Goal: Information Seeking & Learning: Learn about a topic

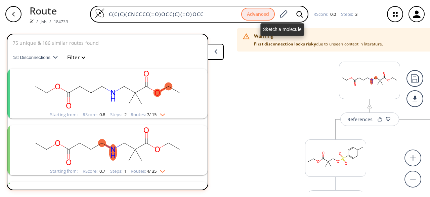
scroll to position [712, 0]
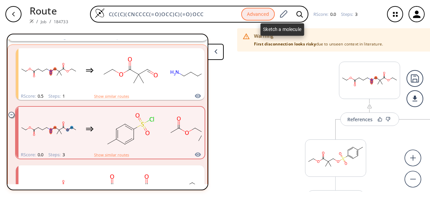
click at [279, 13] on icon at bounding box center [283, 14] width 9 height 9
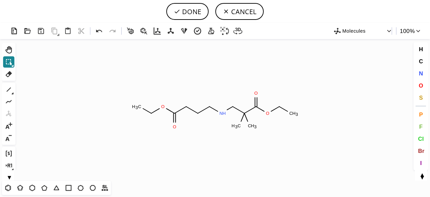
click at [10, 62] on icon at bounding box center [9, 62] width 6 height 6
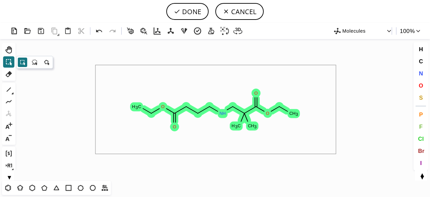
drag, startPoint x: 119, startPoint y: 100, endPoint x: 322, endPoint y: 142, distance: 207.9
click at [335, 152] on icon "Created with [PERSON_NAME] 2.3.0 C H 3 N H O O C H 3 C H 3 O O C H 3" at bounding box center [215, 109] width 394 height 141
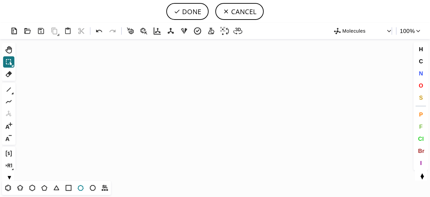
click at [78, 187] on icon at bounding box center [81, 187] width 6 height 6
click at [206, 103] on icon "Created with [PERSON_NAME] 2.3.0" at bounding box center [215, 109] width 394 height 141
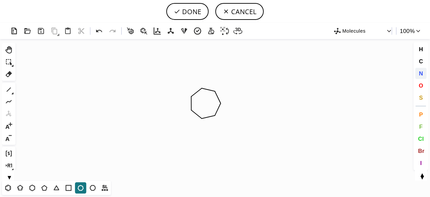
click at [420, 72] on span "N" at bounding box center [421, 73] width 4 height 6
click at [201, 118] on tspan "N" at bounding box center [200, 118] width 3 height 5
click at [10, 88] on icon at bounding box center [8, 89] width 9 height 9
click at [418, 84] on button "O" at bounding box center [420, 85] width 11 height 11
click at [223, 82] on tspan "O" at bounding box center [222, 82] width 3 height 5
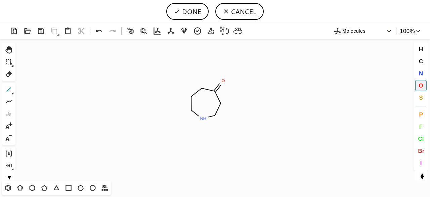
click at [10, 89] on icon at bounding box center [8, 89] width 9 height 9
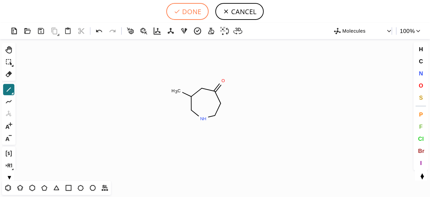
click at [196, 13] on button "DONE" at bounding box center [187, 11] width 42 height 17
type input "C1(C)CNCCC(=O)C1"
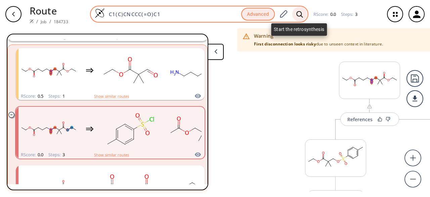
click at [301, 15] on icon at bounding box center [299, 14] width 7 height 7
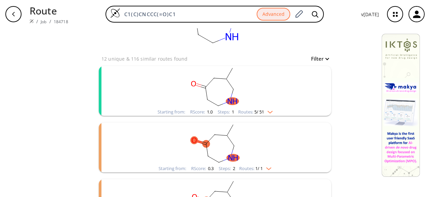
scroll to position [15, 0]
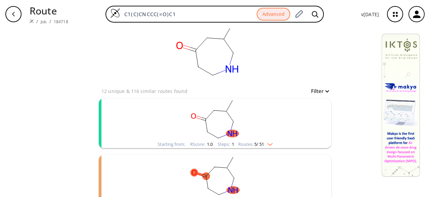
click at [257, 129] on rect "clusters" at bounding box center [215, 119] width 175 height 42
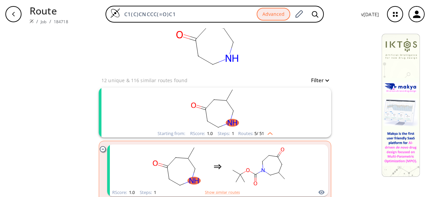
scroll to position [49, 0]
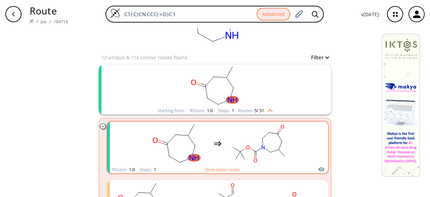
click at [255, 131] on rect "clusters" at bounding box center [258, 143] width 60 height 42
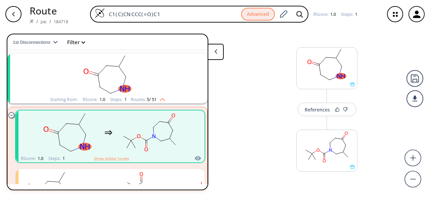
scroll to position [11, 0]
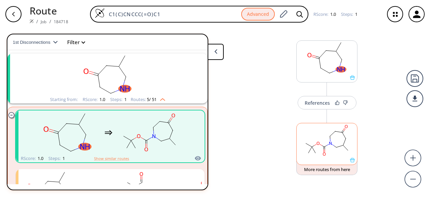
drag, startPoint x: 343, startPoint y: 157, endPoint x: 338, endPoint y: 151, distance: 7.6
click at [342, 154] on div "References More routes from here" at bounding box center [215, 109] width 430 height 163
click at [333, 144] on rect at bounding box center [327, 140] width 60 height 34
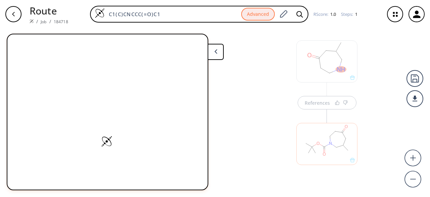
scroll to position [0, 0]
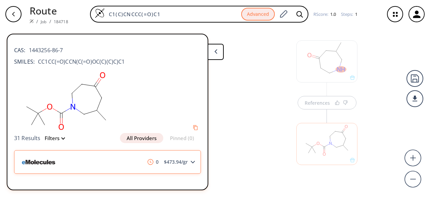
click at [186, 163] on span "$ 473.94 /gr" at bounding box center [175, 161] width 29 height 5
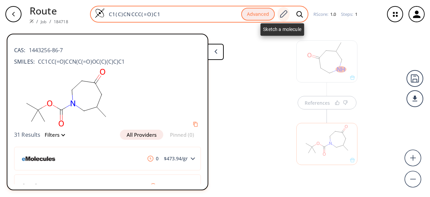
click at [282, 12] on icon at bounding box center [283, 14] width 9 height 9
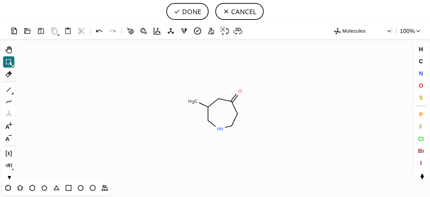
drag, startPoint x: 9, startPoint y: 57, endPoint x: 129, endPoint y: 74, distance: 120.7
click at [12, 59] on icon at bounding box center [8, 61] width 9 height 9
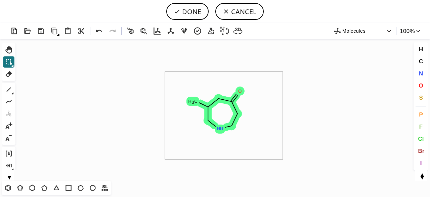
drag, startPoint x: 165, startPoint y: 72, endPoint x: 283, endPoint y: 162, distance: 148.3
click at [279, 134] on icon "Created with [PERSON_NAME] 2.3.0 C H 3 N H O" at bounding box center [215, 109] width 394 height 141
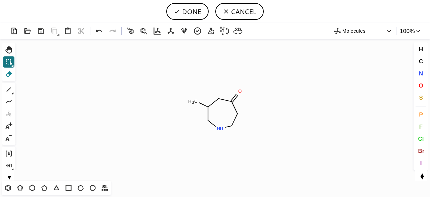
click at [10, 73] on icon at bounding box center [9, 74] width 6 height 6
click at [235, 115] on circle at bounding box center [237, 113] width 9 height 9
click at [237, 125] on tspan "3" at bounding box center [237, 126] width 2 height 5
click at [229, 125] on rect at bounding box center [234, 125] width 12 height 9
drag, startPoint x: 232, startPoint y: 103, endPoint x: 239, endPoint y: 115, distance: 13.3
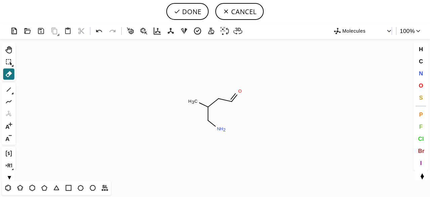
click at [239, 115] on icon "Created with [PERSON_NAME] 2.3.0 N H 2 C H 3 O" at bounding box center [215, 109] width 394 height 141
click at [10, 86] on icon at bounding box center [8, 89] width 9 height 9
drag, startPoint x: 244, startPoint y: 109, endPoint x: 262, endPoint y: 96, distance: 21.6
click at [419, 84] on span "O" at bounding box center [421, 85] width 4 height 6
click at [243, 108] on tspan "O" at bounding box center [242, 107] width 3 height 5
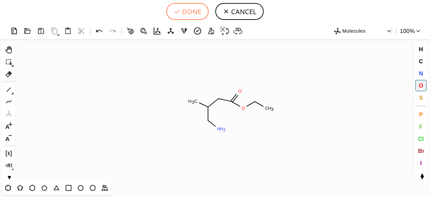
click at [185, 15] on button "DONE" at bounding box center [187, 11] width 42 height 17
type input "C(CC(OCC)=O)(CN)C"
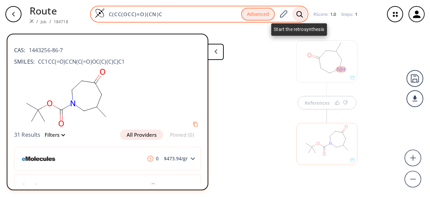
click at [300, 16] on icon at bounding box center [299, 14] width 6 height 6
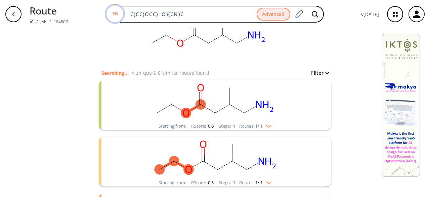
scroll to position [67, 0]
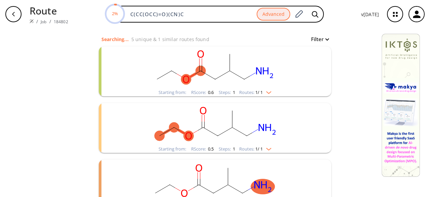
click at [236, 82] on rect "clusters" at bounding box center [215, 67] width 175 height 42
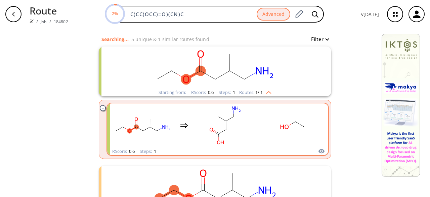
click at [244, 118] on rect "clusters" at bounding box center [225, 125] width 60 height 42
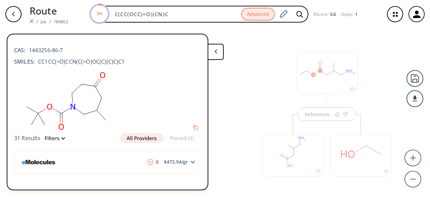
click at [308, 163] on div at bounding box center [292, 155] width 61 height 42
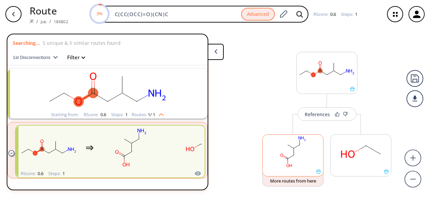
scroll to position [15, 0]
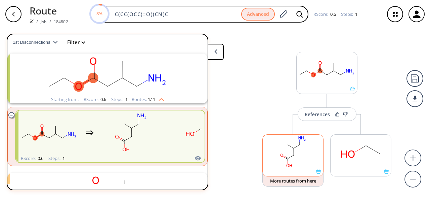
click at [310, 161] on rect at bounding box center [293, 151] width 60 height 34
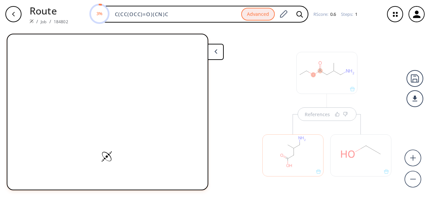
scroll to position [11, 0]
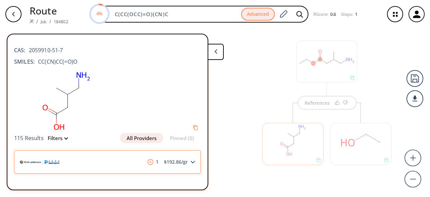
click at [142, 165] on div "1 $ 192.86 /gr" at bounding box center [107, 162] width 187 height 24
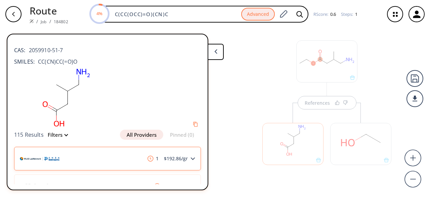
click at [182, 159] on span "$ 192.86 /gr" at bounding box center [175, 158] width 29 height 5
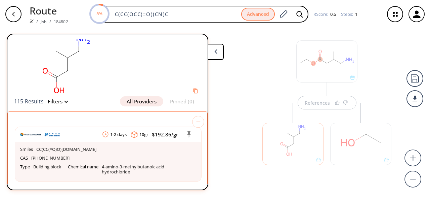
scroll to position [0, 0]
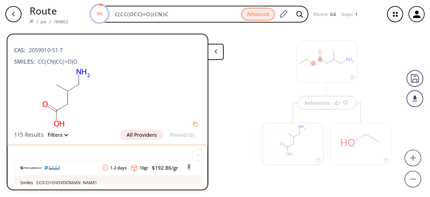
click at [102, 133] on div "115 Results Filters All Providers Pinned (0)" at bounding box center [107, 134] width 187 height 10
click at [135, 133] on button "All Providers" at bounding box center [141, 134] width 43 height 10
click at [140, 99] on div at bounding box center [107, 98] width 187 height 64
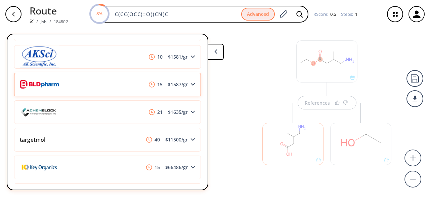
scroll to position [806, 0]
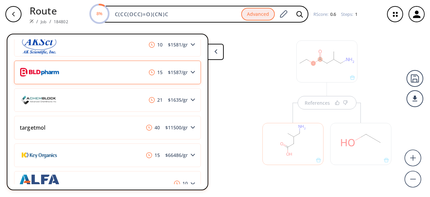
click at [149, 75] on img at bounding box center [152, 72] width 6 height 6
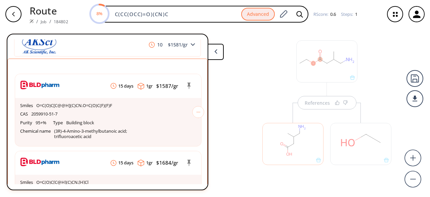
click at [227, 61] on div "References" at bounding box center [215, 109] width 430 height 163
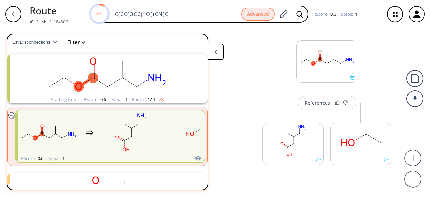
click at [229, 82] on div "References More routes from here More routes from here" at bounding box center [215, 109] width 430 height 163
click at [321, 77] on div at bounding box center [327, 77] width 60 height 5
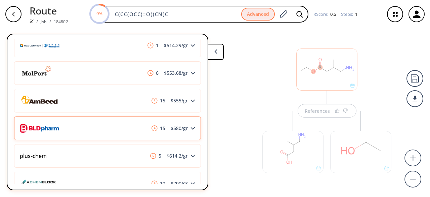
scroll to position [202, 0]
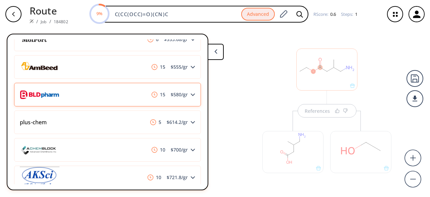
click at [156, 98] on div "15 $ 580 /gr" at bounding box center [107, 95] width 187 height 24
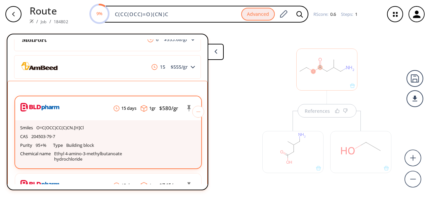
click at [143, 139] on div "CAS 204503-79-7" at bounding box center [108, 136] width 176 height 9
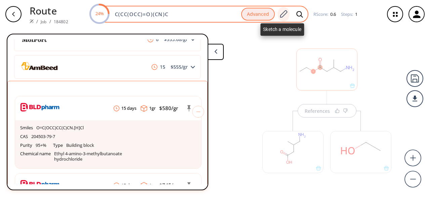
click at [283, 12] on icon at bounding box center [283, 13] width 7 height 7
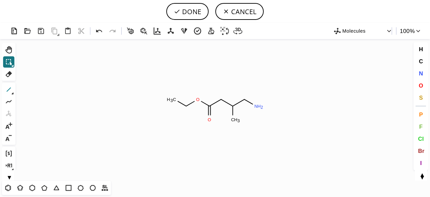
click at [10, 88] on icon at bounding box center [8, 89] width 9 height 9
click at [8, 186] on icon at bounding box center [8, 187] width 9 height 9
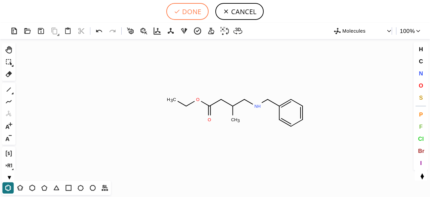
click at [194, 12] on button "DONE" at bounding box center [187, 11] width 42 height 17
type input "C(C)(CNCC1C=CC=CC=1)CC(=O)OCC"
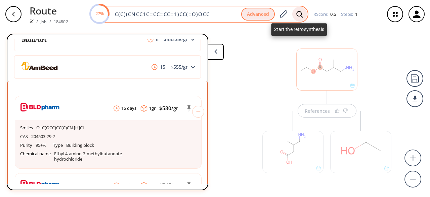
click at [297, 14] on icon at bounding box center [299, 14] width 7 height 7
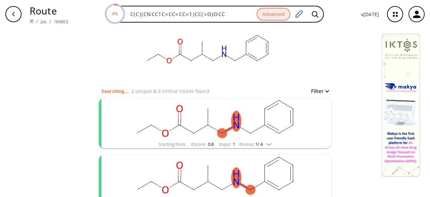
scroll to position [34, 0]
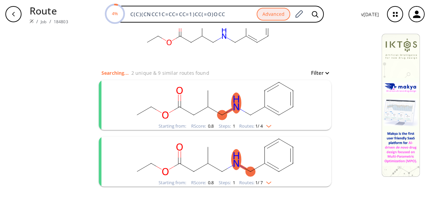
click at [245, 116] on rect "clusters" at bounding box center [215, 101] width 175 height 42
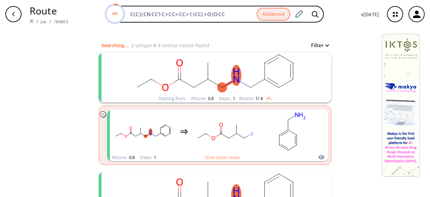
scroll to position [101, 0]
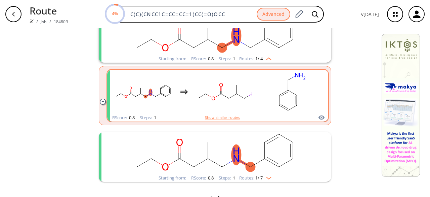
click at [249, 110] on rect "clusters" at bounding box center [225, 92] width 60 height 42
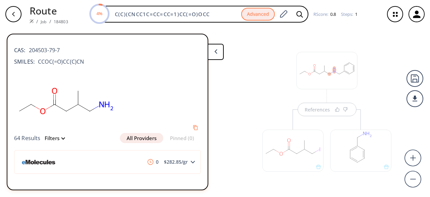
click at [249, 111] on div "References" at bounding box center [215, 109] width 430 height 163
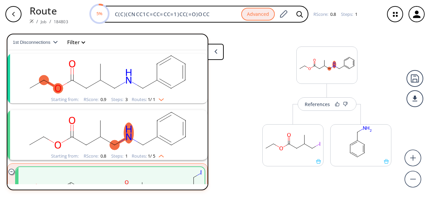
scroll to position [7, 0]
click at [217, 52] on button at bounding box center [216, 52] width 16 height 16
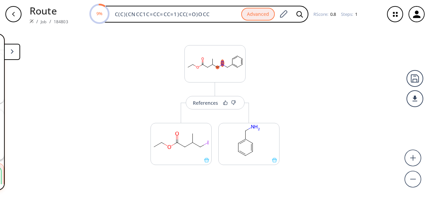
click at [17, 16] on div "button" at bounding box center [13, 14] width 16 height 16
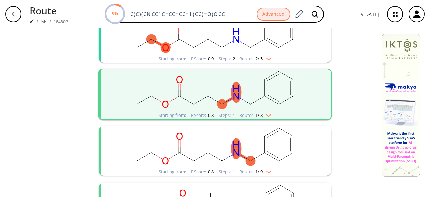
scroll to position [134, 0]
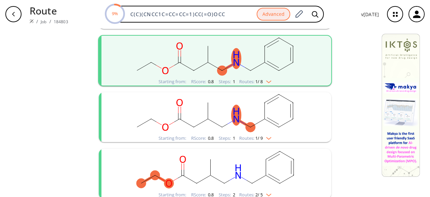
click at [210, 128] on rect "clusters" at bounding box center [215, 113] width 175 height 42
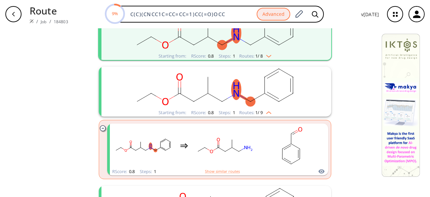
scroll to position [202, 0]
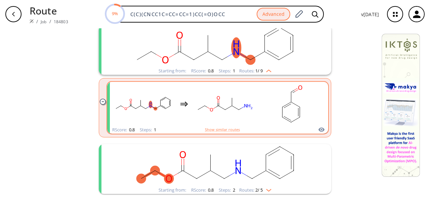
click at [215, 120] on rect "clusters" at bounding box center [225, 104] width 60 height 42
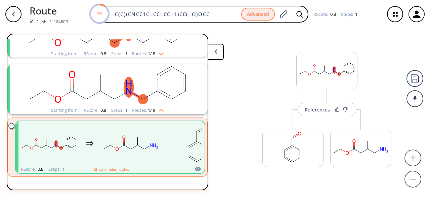
scroll to position [128, 0]
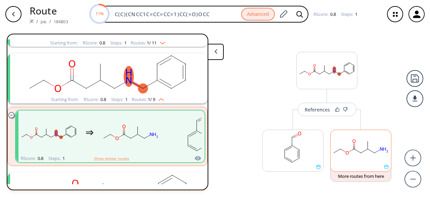
click at [354, 169] on div at bounding box center [360, 150] width 61 height 42
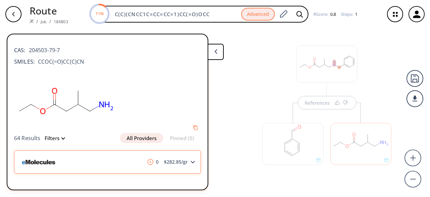
scroll to position [14, 0]
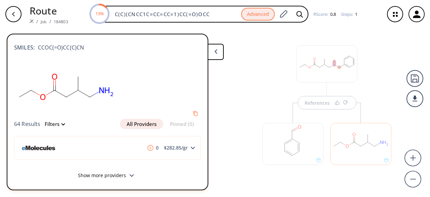
click at [130, 174] on icon at bounding box center [131, 175] width 5 height 3
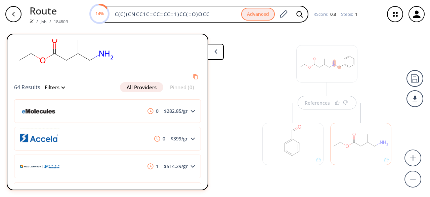
scroll to position [0, 0]
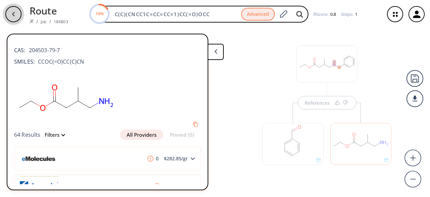
click at [12, 15] on icon "button" at bounding box center [13, 13] width 5 height 5
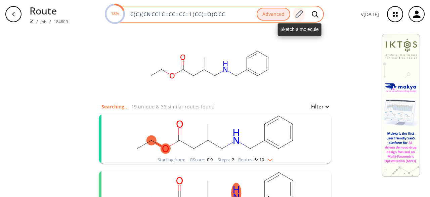
click at [303, 12] on icon at bounding box center [298, 14] width 9 height 9
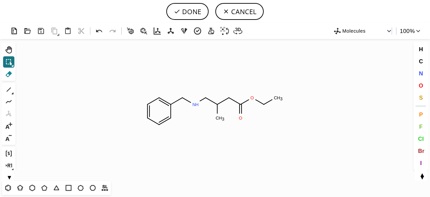
click at [9, 75] on icon at bounding box center [8, 74] width 9 height 9
click at [183, 97] on circle at bounding box center [182, 97] width 9 height 9
click at [171, 106] on icon at bounding box center [171, 110] width 0 height 13
click at [169, 116] on tspan "C" at bounding box center [170, 117] width 3 height 5
click at [161, 122] on tspan "H" at bounding box center [162, 124] width 3 height 5
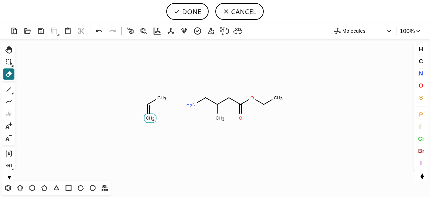
click at [146, 118] on tspan "C" at bounding box center [147, 117] width 3 height 5
click at [147, 104] on tspan "C" at bounding box center [147, 104] width 3 height 5
click at [158, 98] on tspan "C" at bounding box center [159, 97] width 3 height 5
click at [9, 89] on icon at bounding box center [9, 89] width 4 height 4
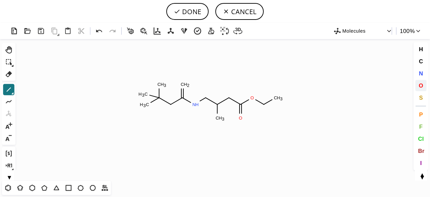
click at [419, 84] on span "O" at bounding box center [421, 85] width 4 height 6
click at [183, 84] on tspan "O" at bounding box center [182, 84] width 3 height 5
click at [171, 104] on tspan "O" at bounding box center [171, 104] width 3 height 5
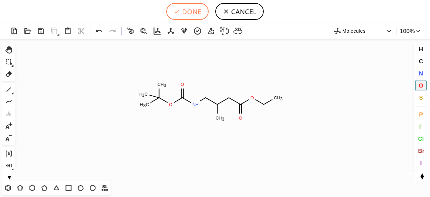
click at [192, 12] on button "DONE" at bounding box center [187, 11] width 42 height 17
type input "C(CC(OCC)=O)(CNC(=O)OC(C)(C)C)C"
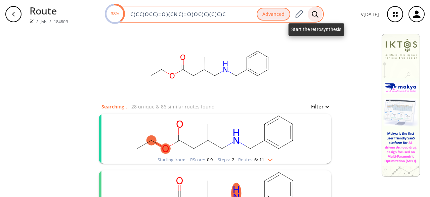
click at [315, 13] on icon at bounding box center [315, 14] width 7 height 7
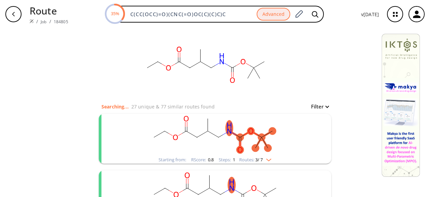
click at [303, 143] on div "Starting from: RScore : 0.8 Steps : 1 Routes: 3 / 7" at bounding box center [215, 139] width 232 height 50
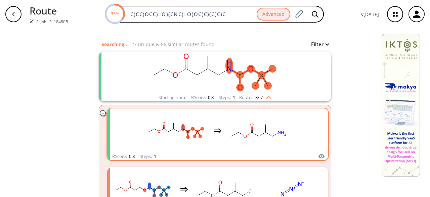
scroll to position [34, 0]
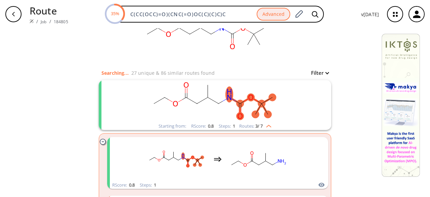
click at [295, 109] on rect "clusters" at bounding box center [215, 101] width 175 height 42
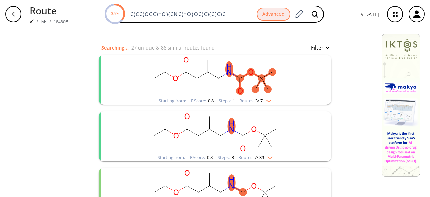
scroll to position [67, 0]
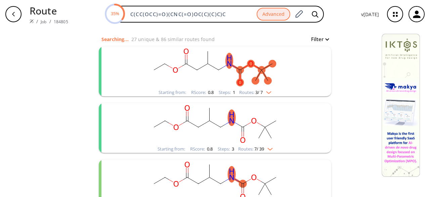
click at [290, 127] on rect "clusters" at bounding box center [215, 124] width 175 height 42
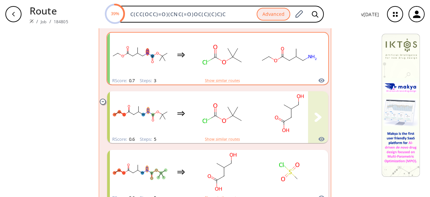
scroll to position [403, 0]
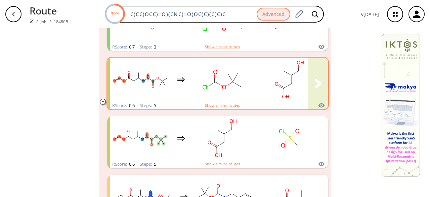
click at [274, 94] on rect "clusters" at bounding box center [289, 79] width 60 height 42
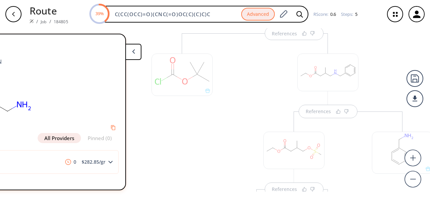
scroll to position [0, 85]
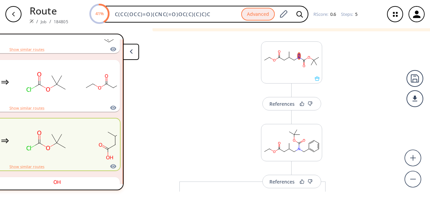
scroll to position [0, 0]
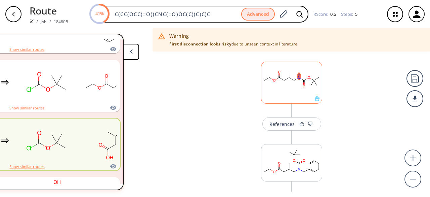
click at [286, 100] on div at bounding box center [291, 98] width 60 height 5
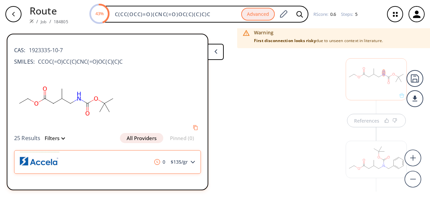
scroll to position [19, 0]
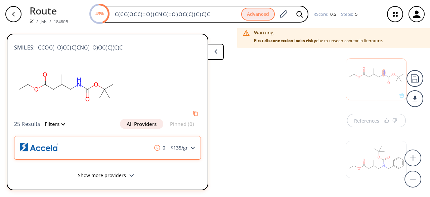
click at [126, 146] on div "0 $ 135 /gr" at bounding box center [107, 148] width 187 height 24
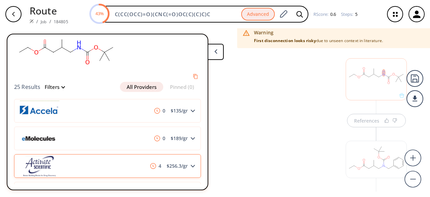
scroll to position [110, 0]
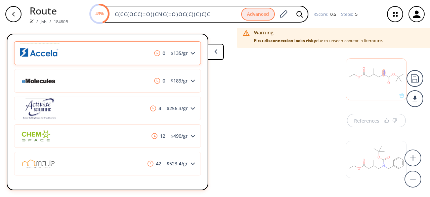
click at [144, 52] on div "0 $ 135 /gr" at bounding box center [107, 53] width 187 height 24
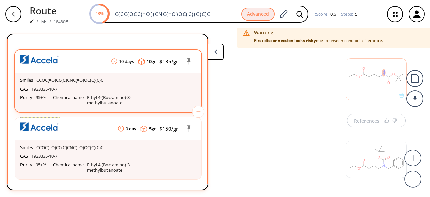
click at [156, 95] on p "Ethyl 4-(Boc-amino)-3-methylbutanoate" at bounding box center [126, 100] width 79 height 10
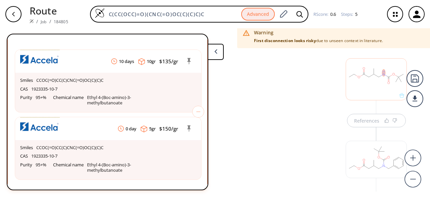
click at [223, 52] on div "Warning First disconnection looks risky due to unseen context in literature. Re…" at bounding box center [264, 112] width 529 height 168
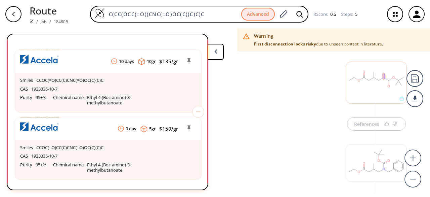
click at [217, 53] on button at bounding box center [216, 52] width 16 height 16
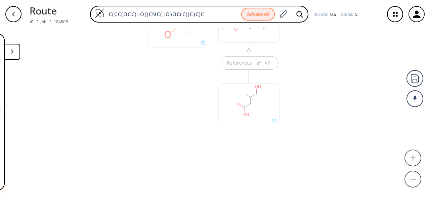
scroll to position [0, 0]
click at [263, 139] on div at bounding box center [248, 140] width 61 height 42
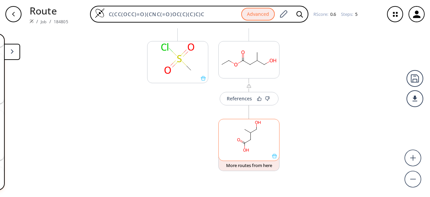
click at [265, 138] on rect at bounding box center [249, 136] width 60 height 34
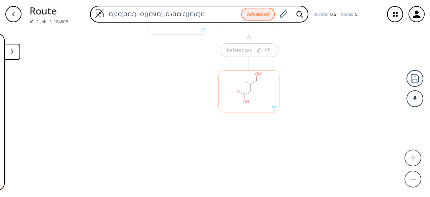
click at [267, 106] on div at bounding box center [248, 91] width 61 height 42
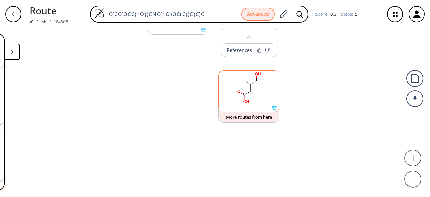
click at [262, 98] on rect at bounding box center [249, 88] width 60 height 34
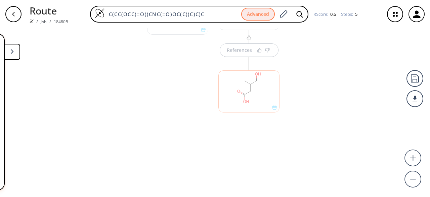
click at [262, 98] on div at bounding box center [248, 91] width 61 height 42
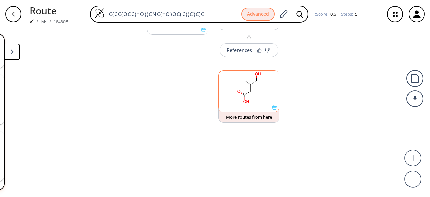
click at [273, 107] on icon at bounding box center [274, 107] width 5 height 5
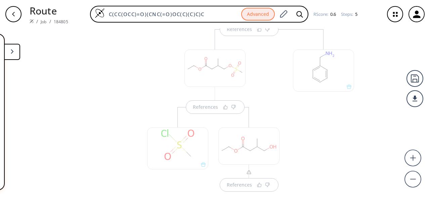
scroll to position [384, 0]
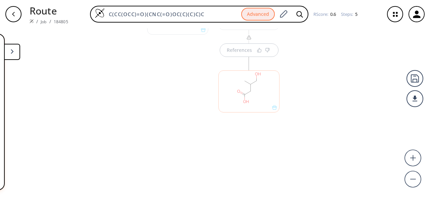
click at [14, 54] on button at bounding box center [12, 52] width 16 height 16
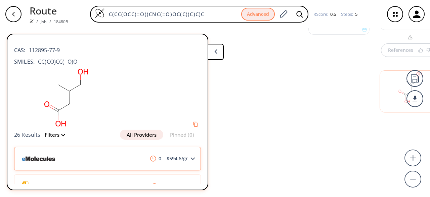
click at [184, 159] on span "$ 594.6 /gr" at bounding box center [177, 158] width 27 height 5
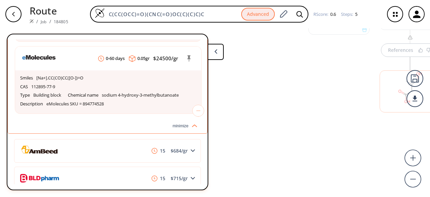
scroll to position [348, 0]
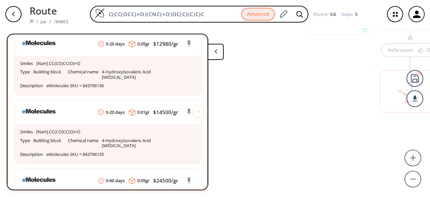
click at [214, 53] on icon at bounding box center [215, 51] width 3 height 5
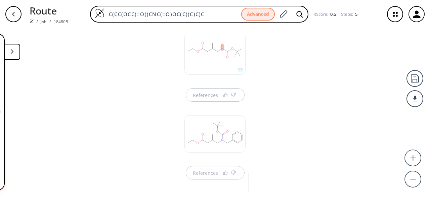
scroll to position [0, 0]
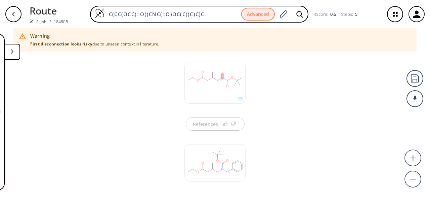
click at [228, 88] on div at bounding box center [214, 82] width 61 height 42
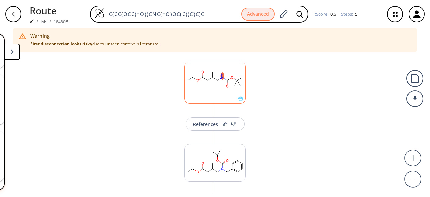
scroll to position [1496, 0]
click at [234, 95] on rect at bounding box center [215, 79] width 60 height 34
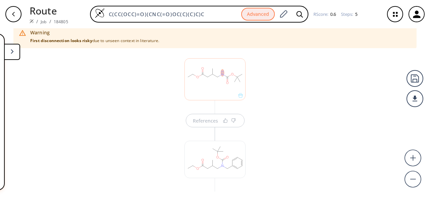
click at [233, 94] on div at bounding box center [214, 79] width 61 height 42
click at [16, 55] on button at bounding box center [12, 52] width 16 height 16
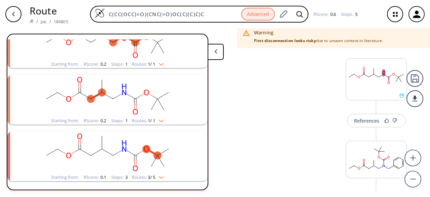
scroll to position [1499, 0]
click at [380, 90] on rect at bounding box center [376, 75] width 60 height 34
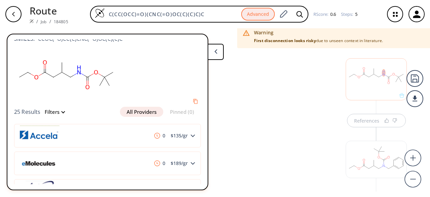
scroll to position [34, 0]
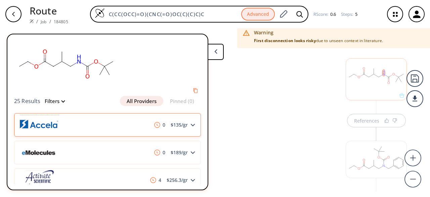
click at [191, 123] on icon at bounding box center [192, 124] width 5 height 3
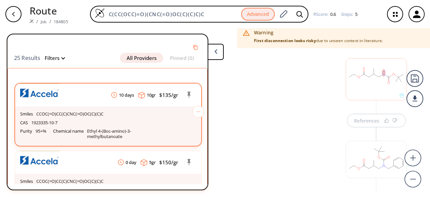
scroll to position [101, 0]
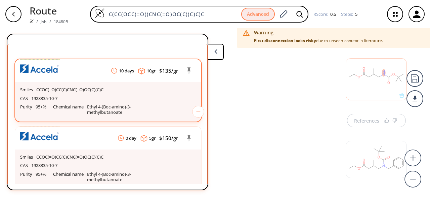
click at [60, 100] on div "CAS 1923335-10-7" at bounding box center [108, 98] width 176 height 9
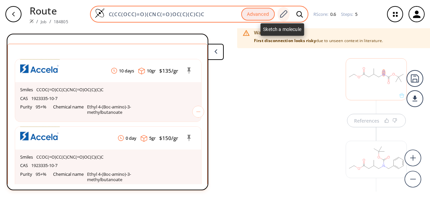
click at [285, 13] on icon at bounding box center [283, 14] width 9 height 9
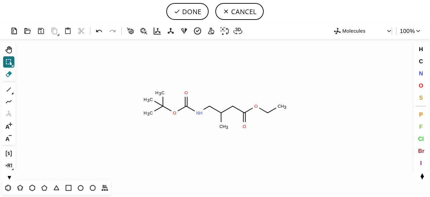
click at [10, 70] on icon at bounding box center [8, 74] width 9 height 9
click at [186, 107] on circle at bounding box center [186, 105] width 9 height 9
click at [185, 91] on tspan "O" at bounding box center [185, 92] width 3 height 5
click at [171, 111] on icon at bounding box center [167, 108] width 13 height 11
click at [159, 105] on icon at bounding box center [158, 103] width 13 height 11
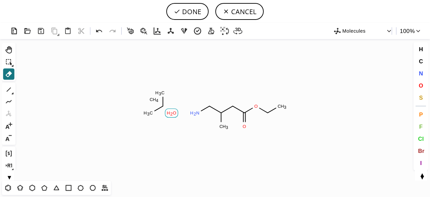
click at [174, 115] on rect at bounding box center [171, 113] width 13 height 9
click at [164, 108] on circle at bounding box center [163, 105] width 9 height 9
click at [166, 95] on rect at bounding box center [166, 92] width 12 height 9
click at [148, 99] on rect at bounding box center [154, 99] width 12 height 9
drag, startPoint x: 156, startPoint y: 112, endPoint x: 279, endPoint y: 123, distance: 124.1
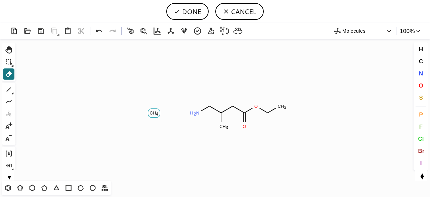
click at [156, 112] on tspan "4" at bounding box center [157, 113] width 2 height 5
click at [267, 111] on circle at bounding box center [267, 112] width 9 height 9
click at [282, 106] on tspan "H" at bounding box center [282, 105] width 3 height 5
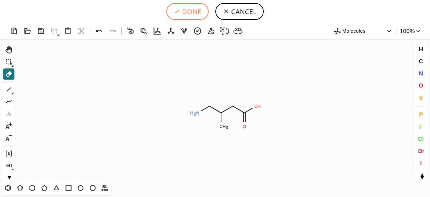
click at [185, 13] on button "DONE" at bounding box center [187, 11] width 42 height 17
type input "C(C)(CN)CC(=O)O"
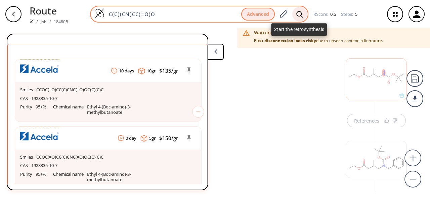
click at [297, 14] on icon at bounding box center [299, 14] width 7 height 7
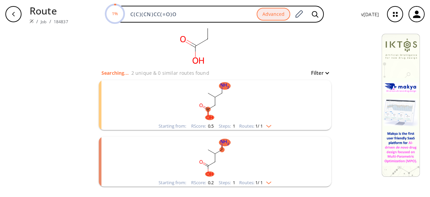
scroll to position [60, 0]
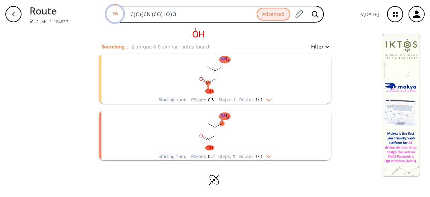
click at [231, 71] on rect "clusters" at bounding box center [215, 75] width 175 height 42
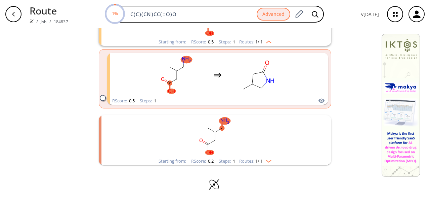
scroll to position [122, 0]
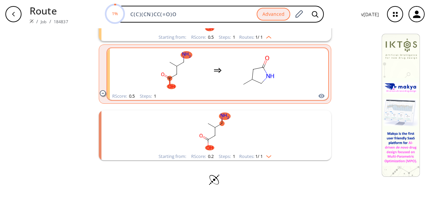
click at [230, 70] on rect "clusters" at bounding box center [258, 70] width 60 height 42
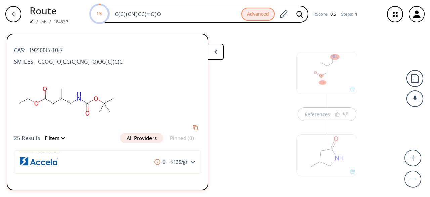
click at [333, 91] on div at bounding box center [326, 73] width 61 height 42
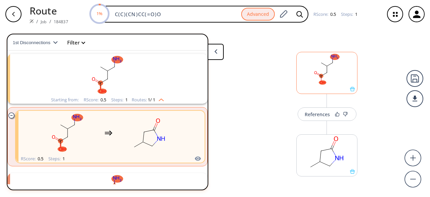
scroll to position [15, 0]
click at [334, 89] on div at bounding box center [327, 88] width 60 height 5
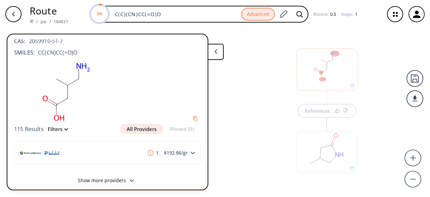
scroll to position [14, 0]
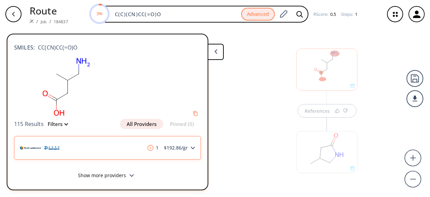
click at [188, 144] on div "1 $ 192.86 /gr" at bounding box center [107, 148] width 187 height 24
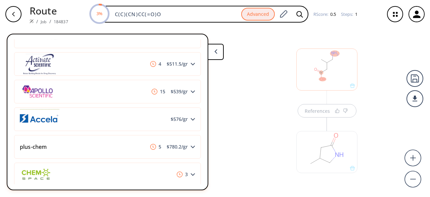
scroll to position [249, 0]
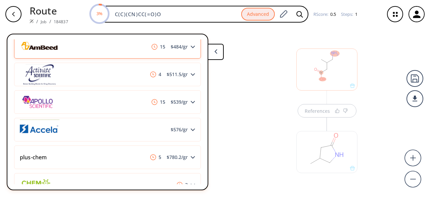
click at [136, 52] on div "15 $ 484 /gr" at bounding box center [107, 47] width 187 height 24
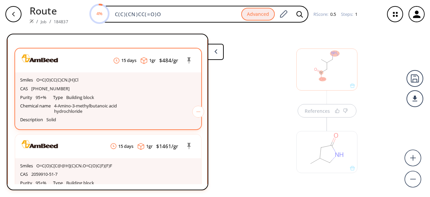
click at [116, 104] on p "4-Amino-3-methylbutanoic acid hydrochloride" at bounding box center [98, 108] width 88 height 10
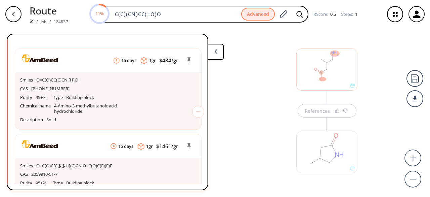
click at [220, 52] on button at bounding box center [216, 52] width 16 height 16
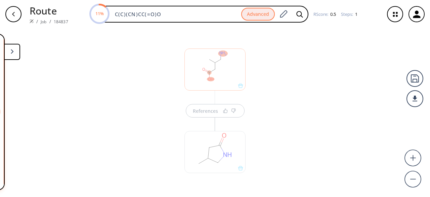
click at [308, 112] on div "References" at bounding box center [215, 109] width 430 height 163
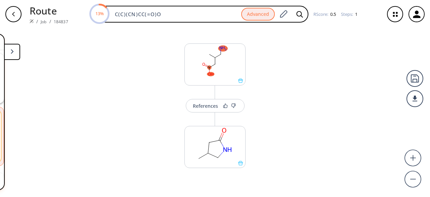
scroll to position [11, 0]
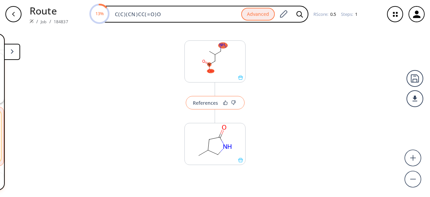
click at [210, 105] on div "References" at bounding box center [205, 102] width 25 height 4
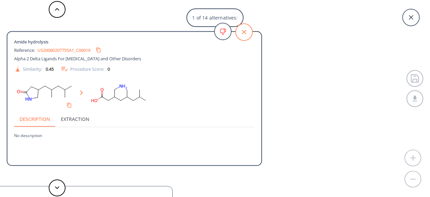
click at [243, 29] on icon at bounding box center [243, 32] width 17 height 17
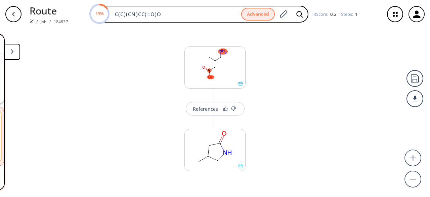
scroll to position [0, 0]
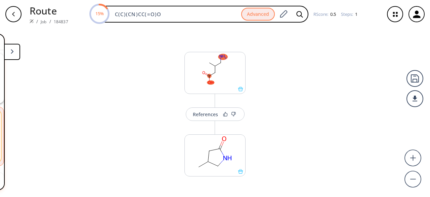
click at [18, 51] on button at bounding box center [12, 52] width 16 height 16
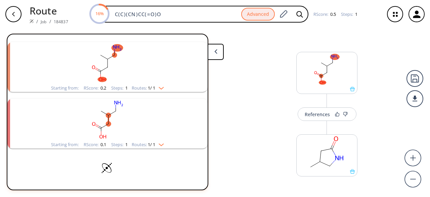
scroll to position [372, 0]
click at [116, 104] on rect "clusters" at bounding box center [107, 118] width 175 height 42
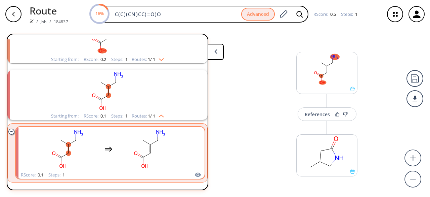
scroll to position [435, 0]
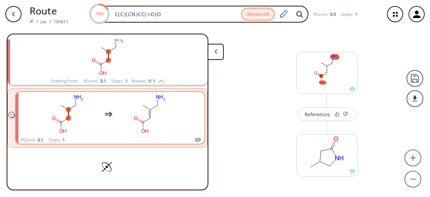
click at [116, 104] on div "clusters" at bounding box center [108, 114] width 142 height 44
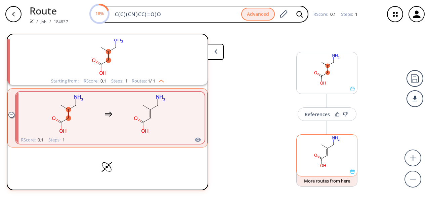
click at [329, 166] on rect at bounding box center [327, 151] width 60 height 34
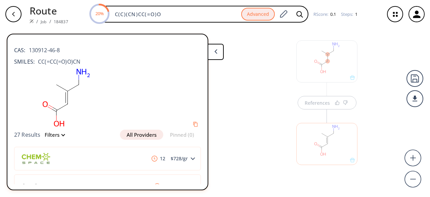
click at [219, 51] on button at bounding box center [216, 52] width 16 height 16
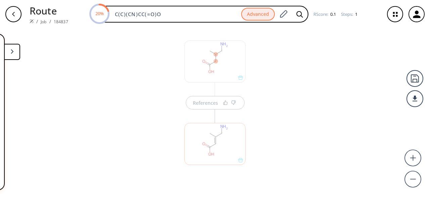
click at [338, 99] on div "References" at bounding box center [215, 109] width 430 height 163
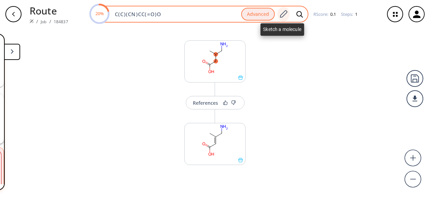
click at [284, 17] on icon at bounding box center [283, 14] width 9 height 9
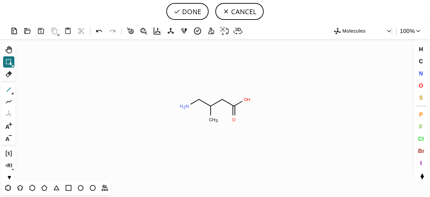
click at [11, 88] on icon at bounding box center [8, 89] width 9 height 9
drag, startPoint x: 186, startPoint y: 106, endPoint x: 179, endPoint y: 100, distance: 9.3
drag, startPoint x: 187, startPoint y: 107, endPoint x: 186, endPoint y: 116, distance: 8.9
drag, startPoint x: 419, startPoint y: 82, endPoint x: 367, endPoint y: 109, distance: 58.6
click at [419, 82] on button "O" at bounding box center [420, 85] width 11 height 11
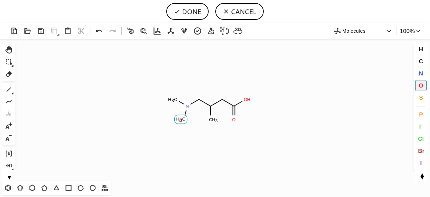
click at [181, 120] on tspan "O" at bounding box center [180, 120] width 3 height 5
click at [174, 96] on tspan "O" at bounding box center [173, 97] width 3 height 5
drag, startPoint x: 9, startPoint y: 89, endPoint x: 136, endPoint y: 114, distance: 129.5
click at [9, 89] on icon at bounding box center [8, 89] width 9 height 9
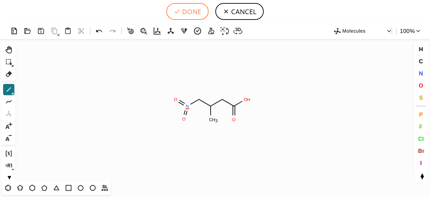
click at [190, 8] on button "DONE" at bounding box center [187, 11] width 42 height 17
type input "C(CC(O)=O)(CN(=O)=O)C"
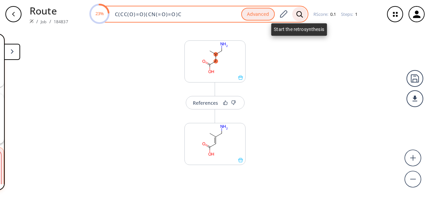
click at [301, 13] on icon at bounding box center [299, 14] width 7 height 7
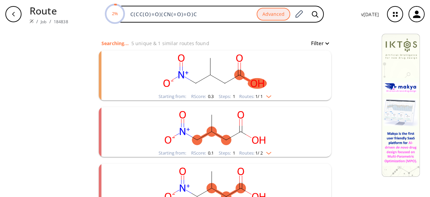
scroll to position [101, 0]
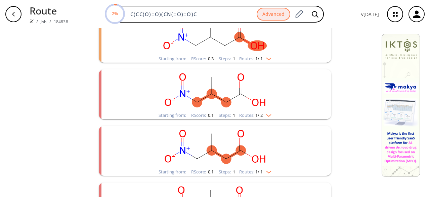
click at [222, 52] on rect "clusters" at bounding box center [215, 34] width 175 height 42
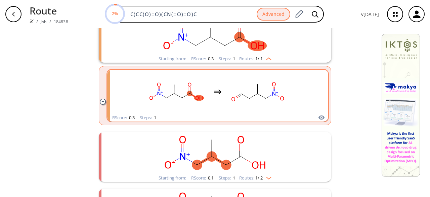
click at [230, 109] on rect "clusters" at bounding box center [258, 92] width 60 height 42
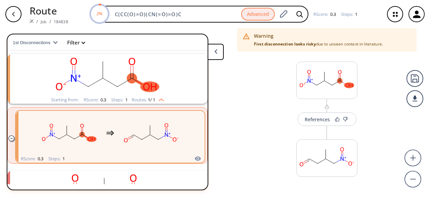
scroll to position [15, 0]
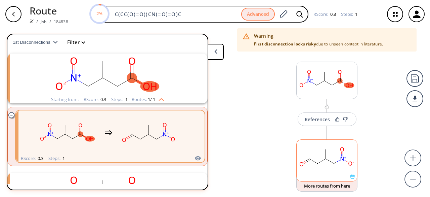
click at [312, 170] on rect at bounding box center [327, 156] width 60 height 34
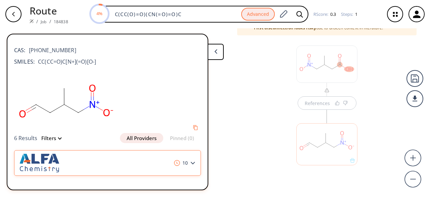
scroll to position [15, 0]
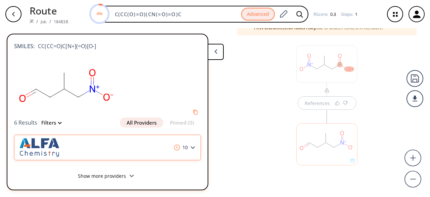
click at [190, 146] on icon at bounding box center [192, 147] width 5 height 3
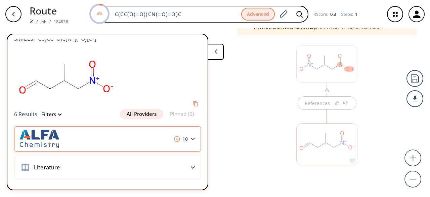
scroll to position [27, 0]
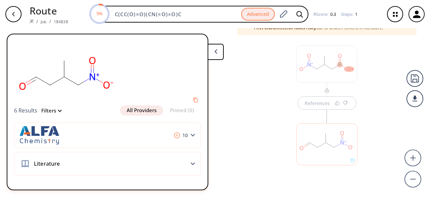
click at [323, 158] on div at bounding box center [326, 144] width 61 height 42
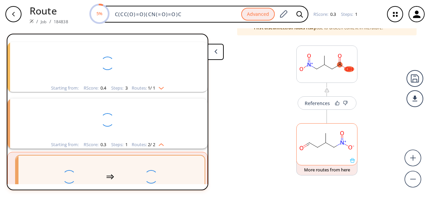
scroll to position [15, 0]
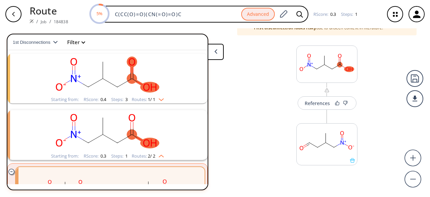
click at [137, 93] on rect "clusters" at bounding box center [107, 74] width 175 height 42
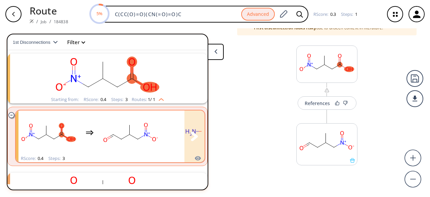
click at [146, 130] on rect "clusters" at bounding box center [130, 132] width 60 height 42
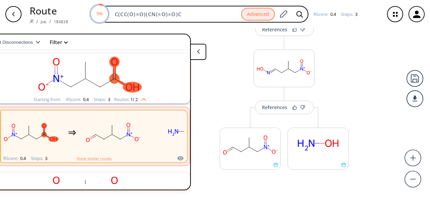
scroll to position [168, 0]
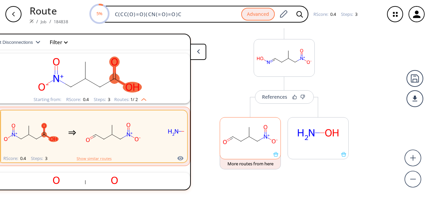
click at [246, 153] on div at bounding box center [250, 153] width 60 height 5
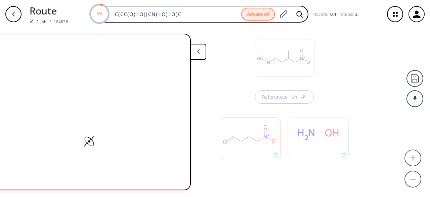
scroll to position [188, 0]
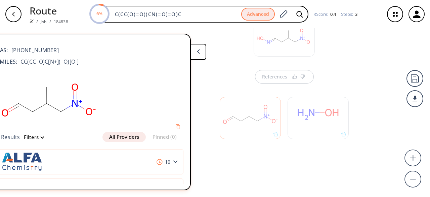
click at [118, 137] on button "All Providers" at bounding box center [123, 137] width 43 height 10
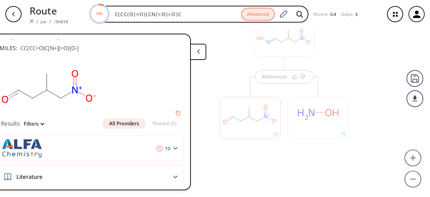
scroll to position [32, 0]
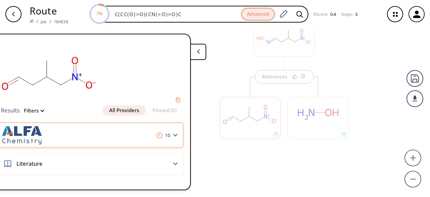
click at [67, 122] on div "10" at bounding box center [90, 134] width 187 height 25
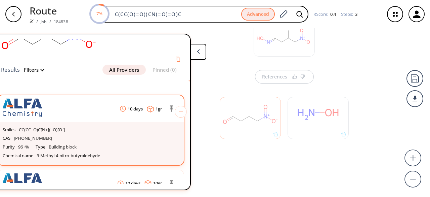
scroll to position [96, 0]
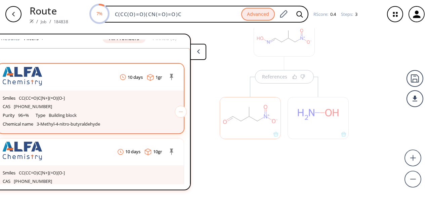
click at [89, 111] on div "Purity 96+% Type Building block Chemical name 3-Methyl-4-nitro-butyraldehyde" at bounding box center [91, 119] width 176 height 17
